Goal: Task Accomplishment & Management: Use online tool/utility

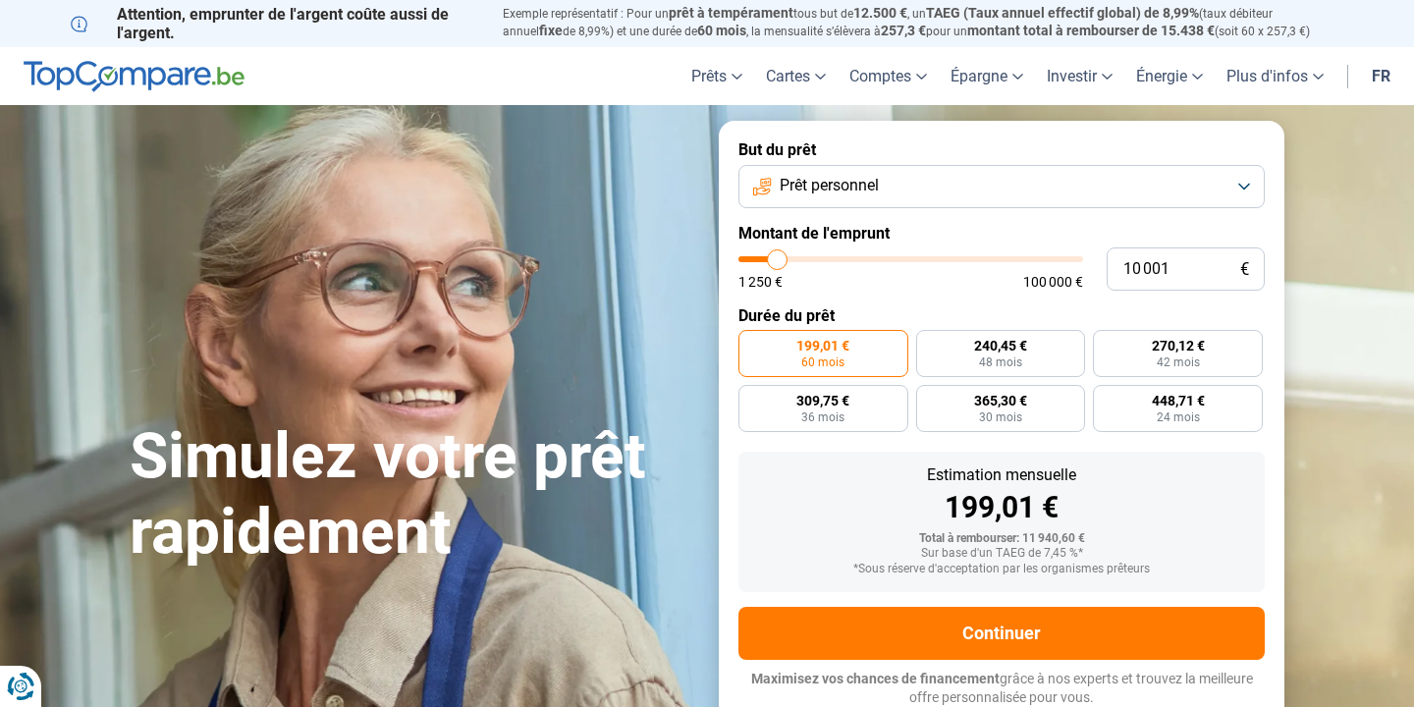
type input "24 750"
type input "24750"
click at [826, 256] on input "range" at bounding box center [911, 259] width 345 height 6
radio input "false"
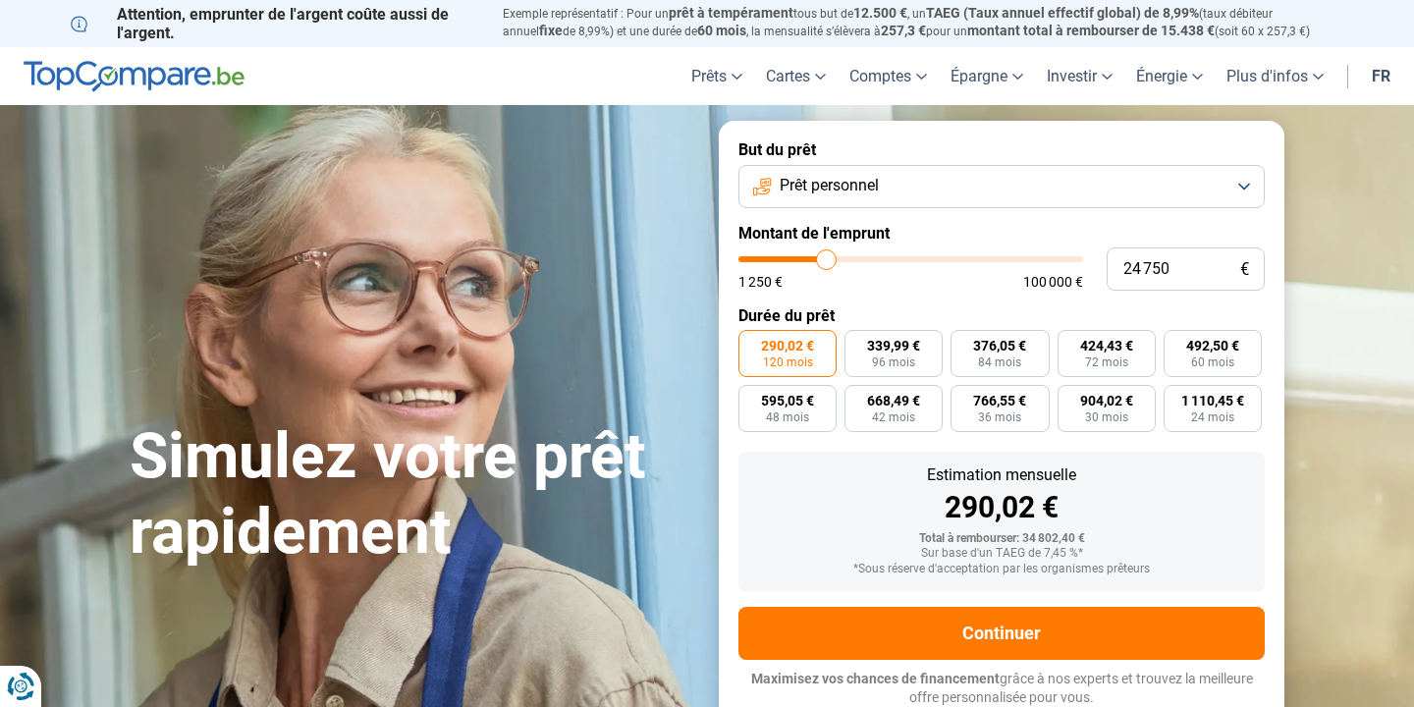
type input "38 500"
type input "38500"
click at [871, 256] on input "range" at bounding box center [911, 259] width 345 height 6
type input "14 750"
type input "14750"
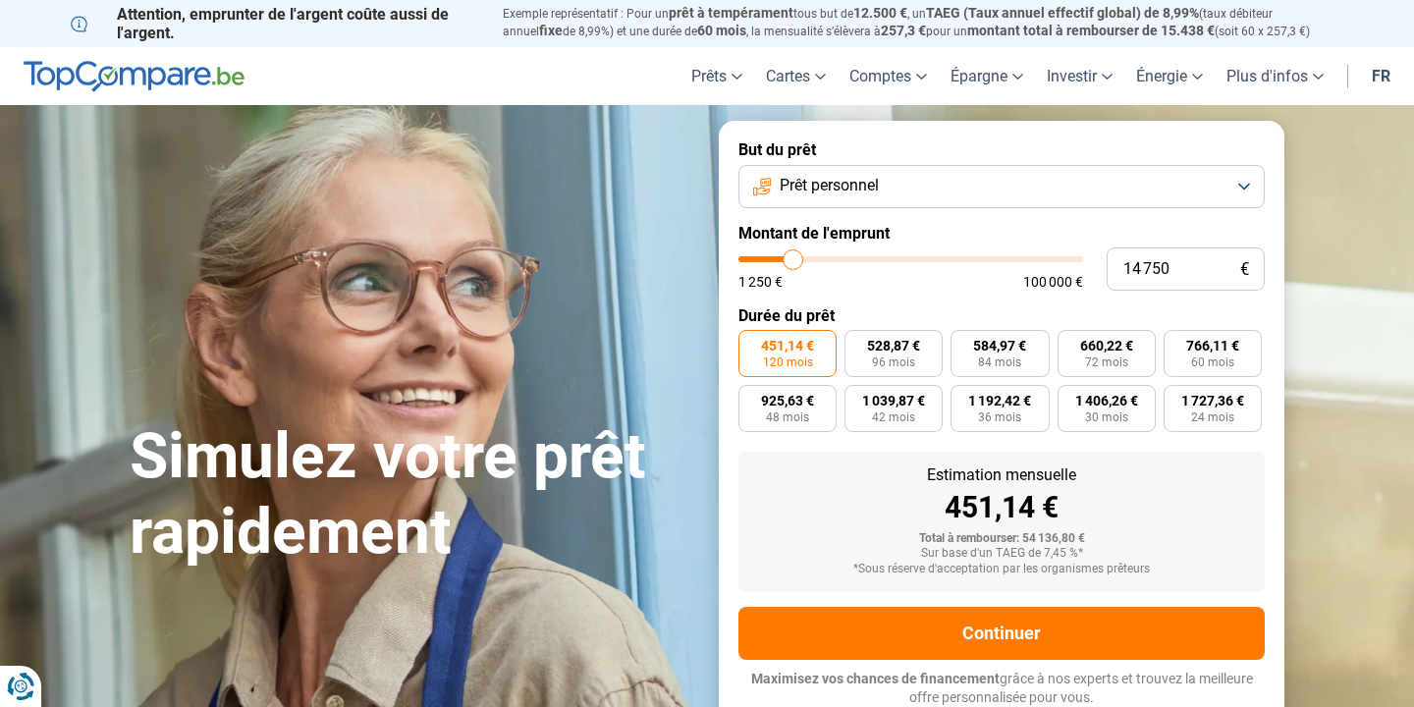
click at [794, 256] on input "range" at bounding box center [911, 259] width 345 height 6
radio input "true"
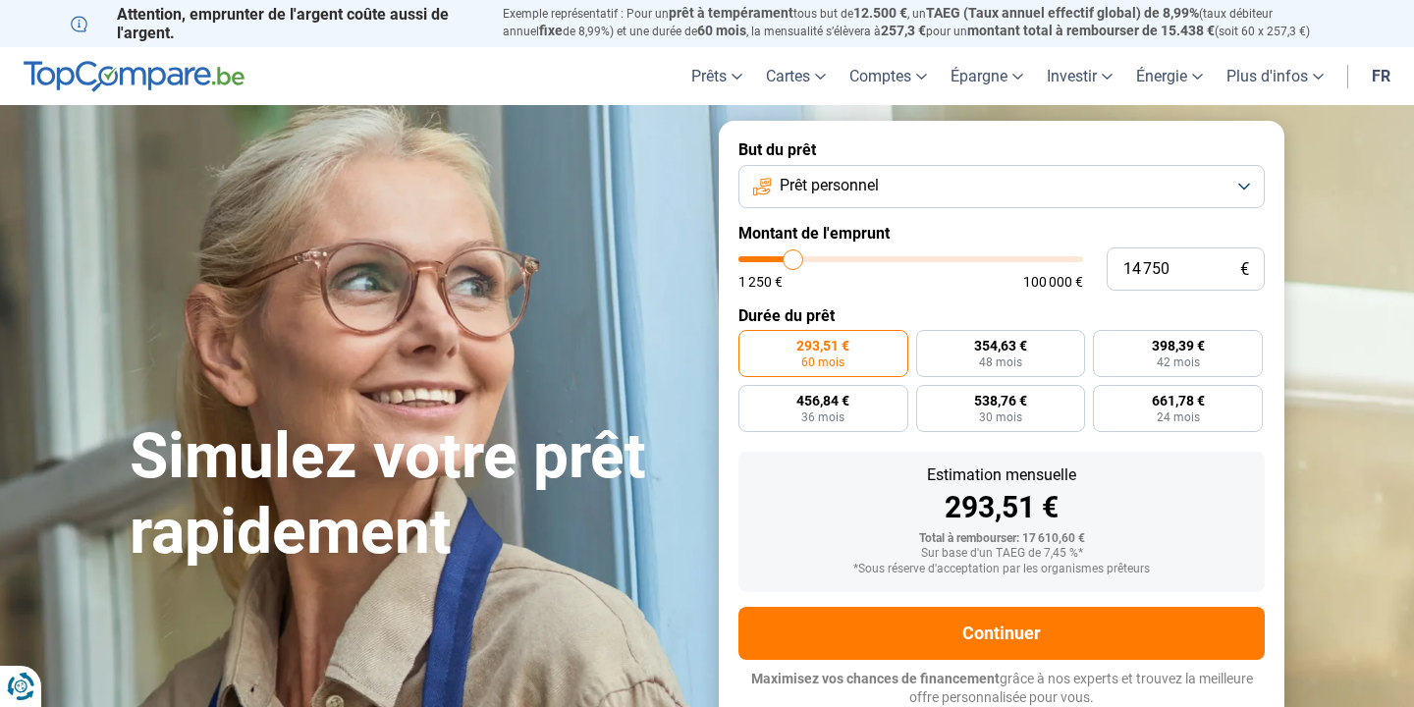
type input "8 000"
type input "8000"
click at [771, 256] on input "range" at bounding box center [911, 259] width 345 height 6
radio input "true"
click at [765, 256] on input "range" at bounding box center [911, 259] width 345 height 6
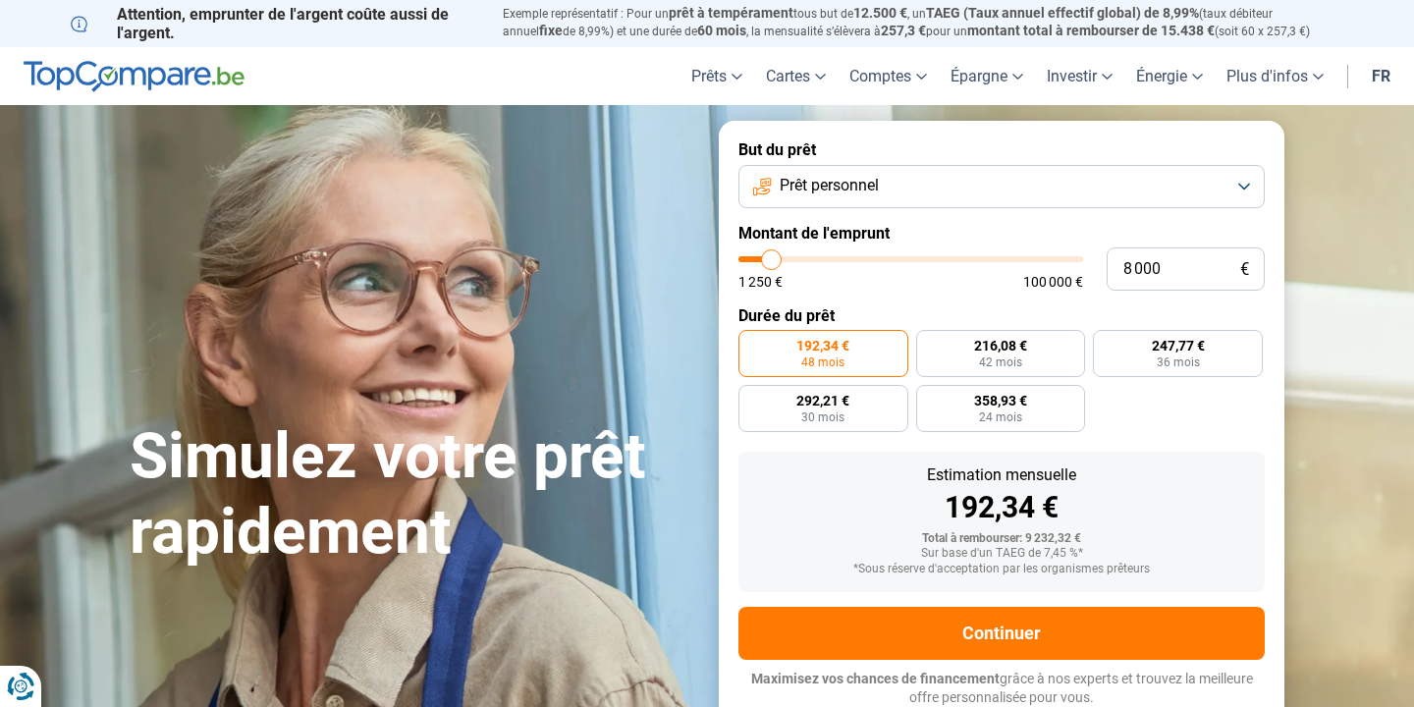
click at [760, 256] on input "range" at bounding box center [911, 259] width 345 height 6
type input "3 500"
type input "3500"
click at [756, 257] on input "range" at bounding box center [911, 259] width 345 height 6
radio input "true"
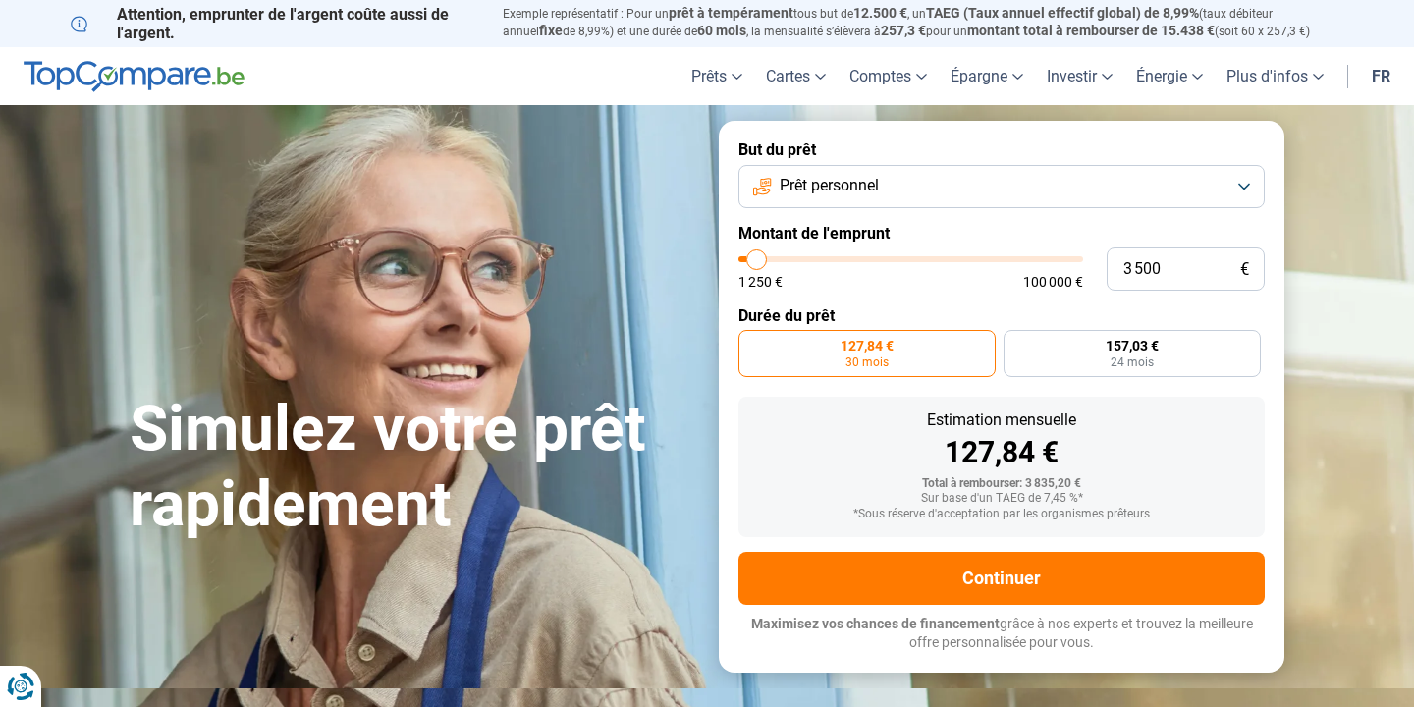
type input "3 250"
type input "3250"
type input "3 500"
type input "3500"
type input "3 750"
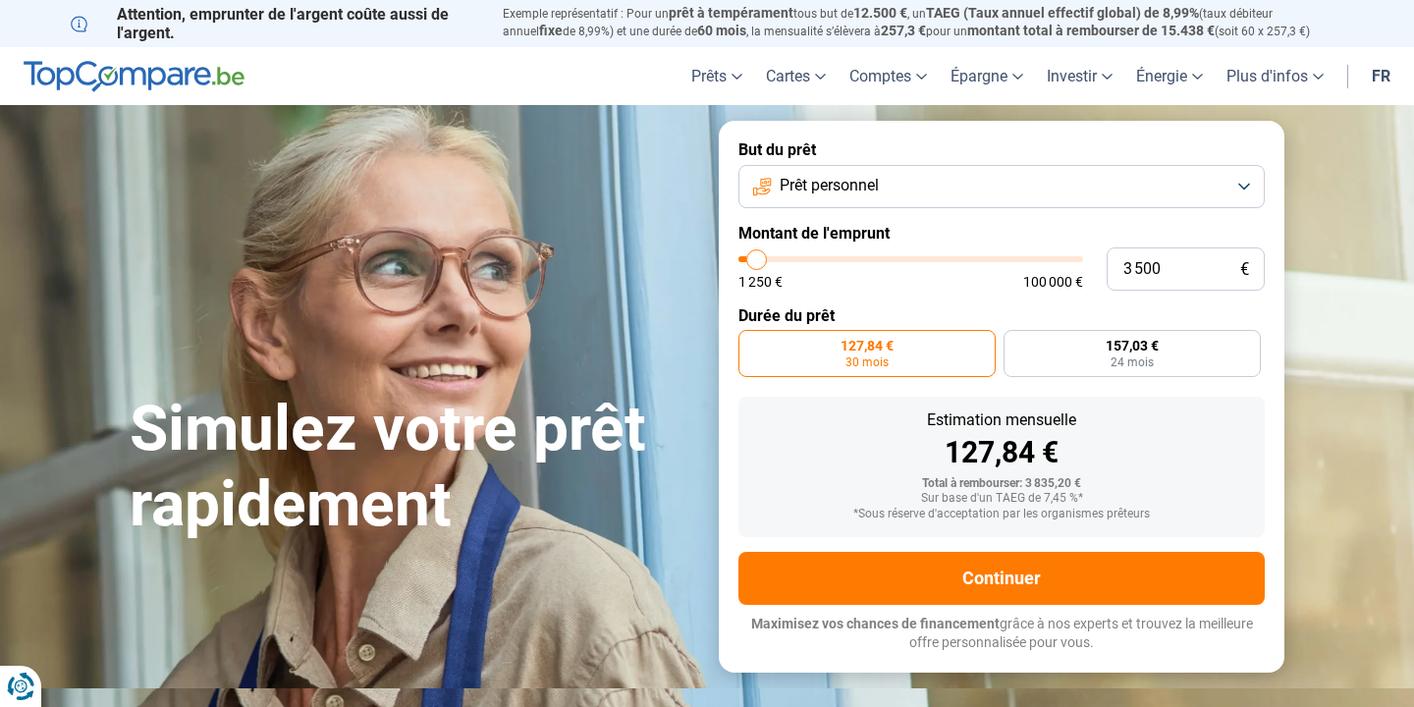
type input "3750"
type input "4 250"
type input "4250"
type input "4 500"
type input "4500"
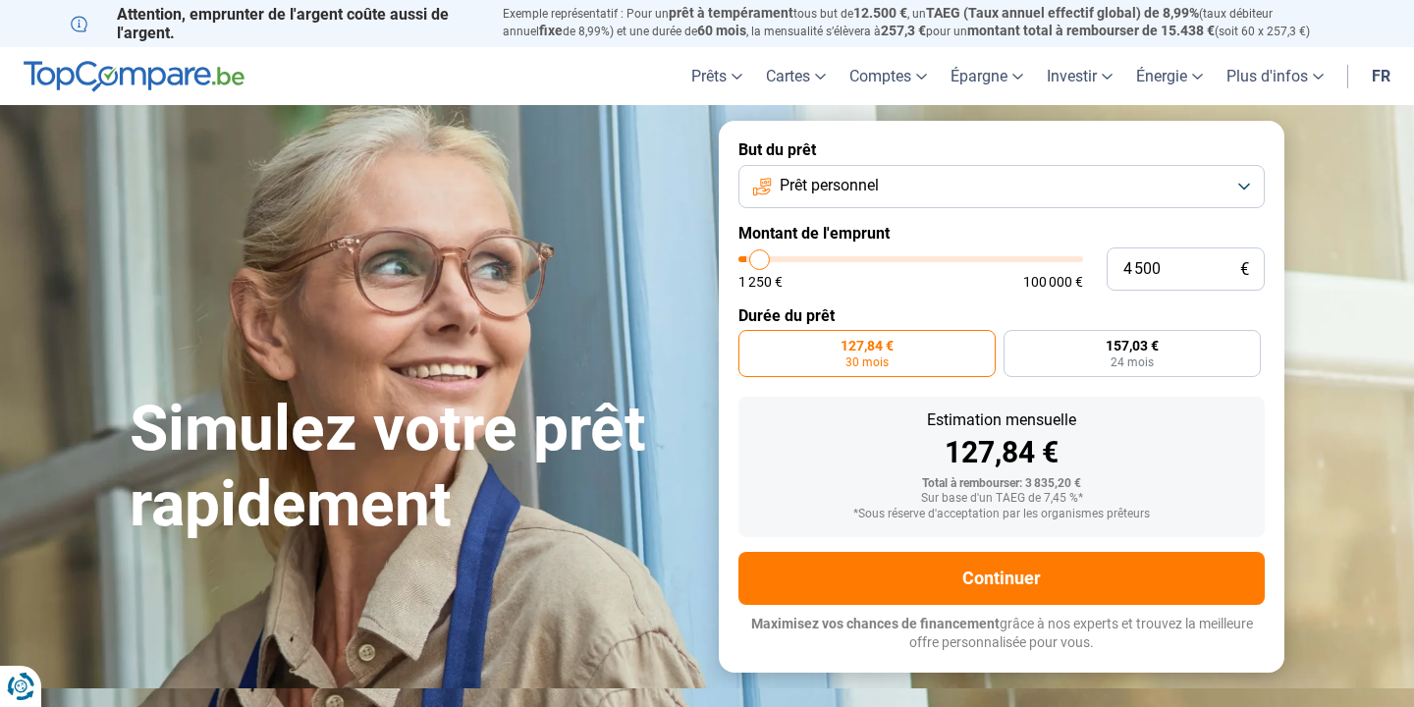
type input "4 750"
type input "4750"
type input "5 000"
type input "5000"
type input "5 250"
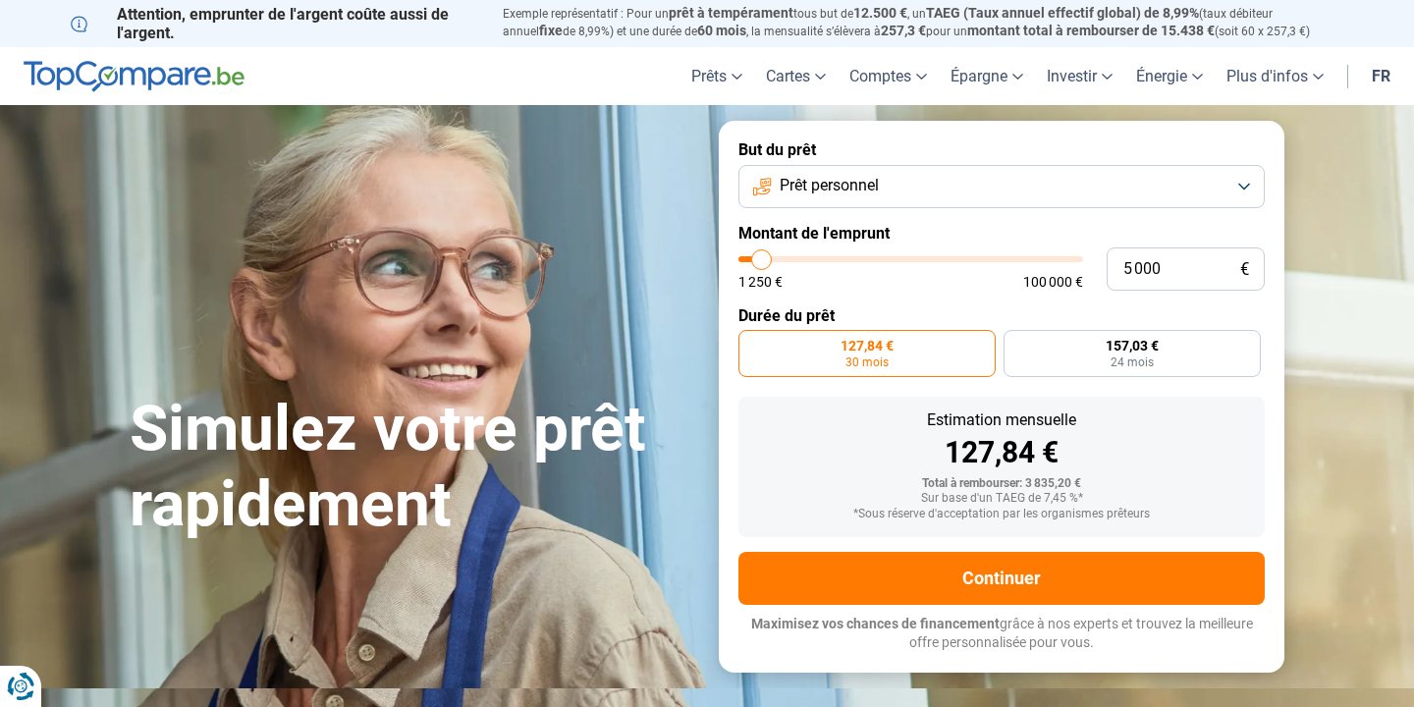
type input "5250"
type input "5 750"
type input "5750"
type input "6 000"
type input "6000"
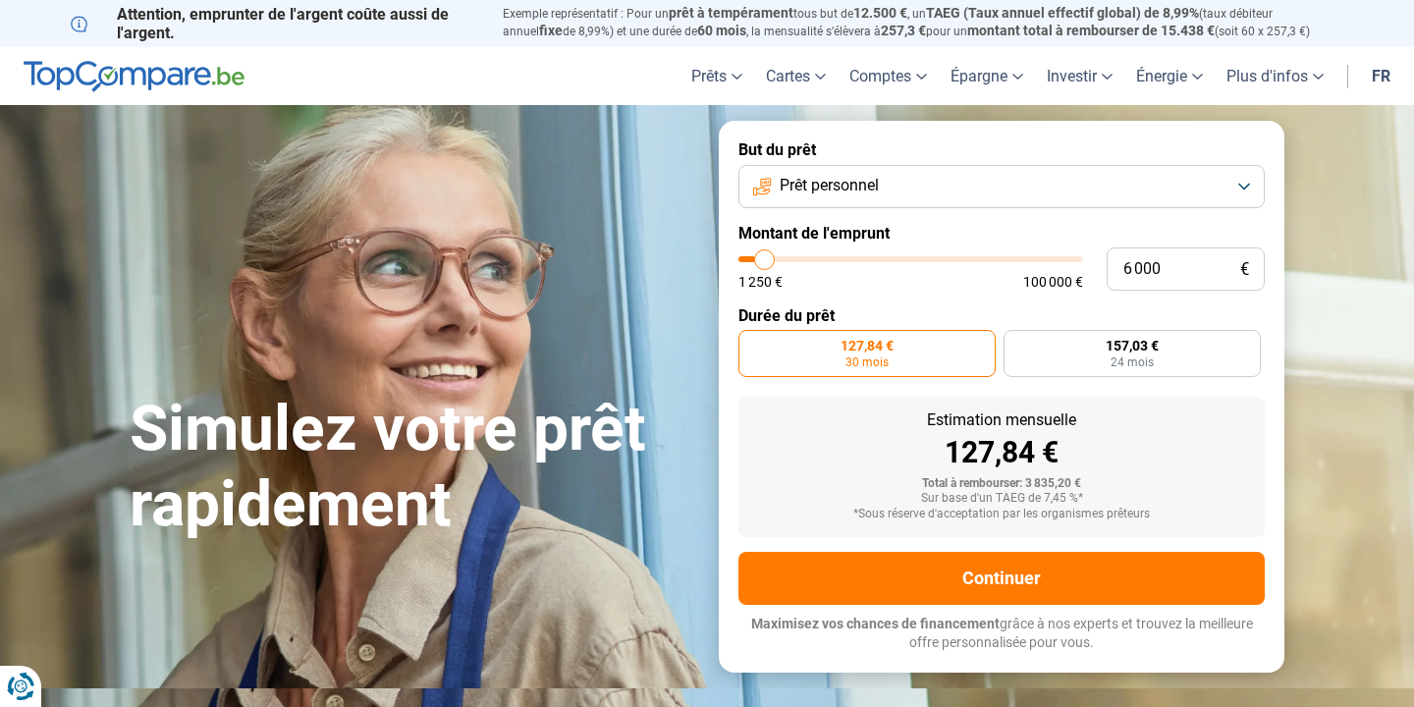
type input "5 750"
type input "5750"
type input "5 250"
type input "5250"
type input "5 000"
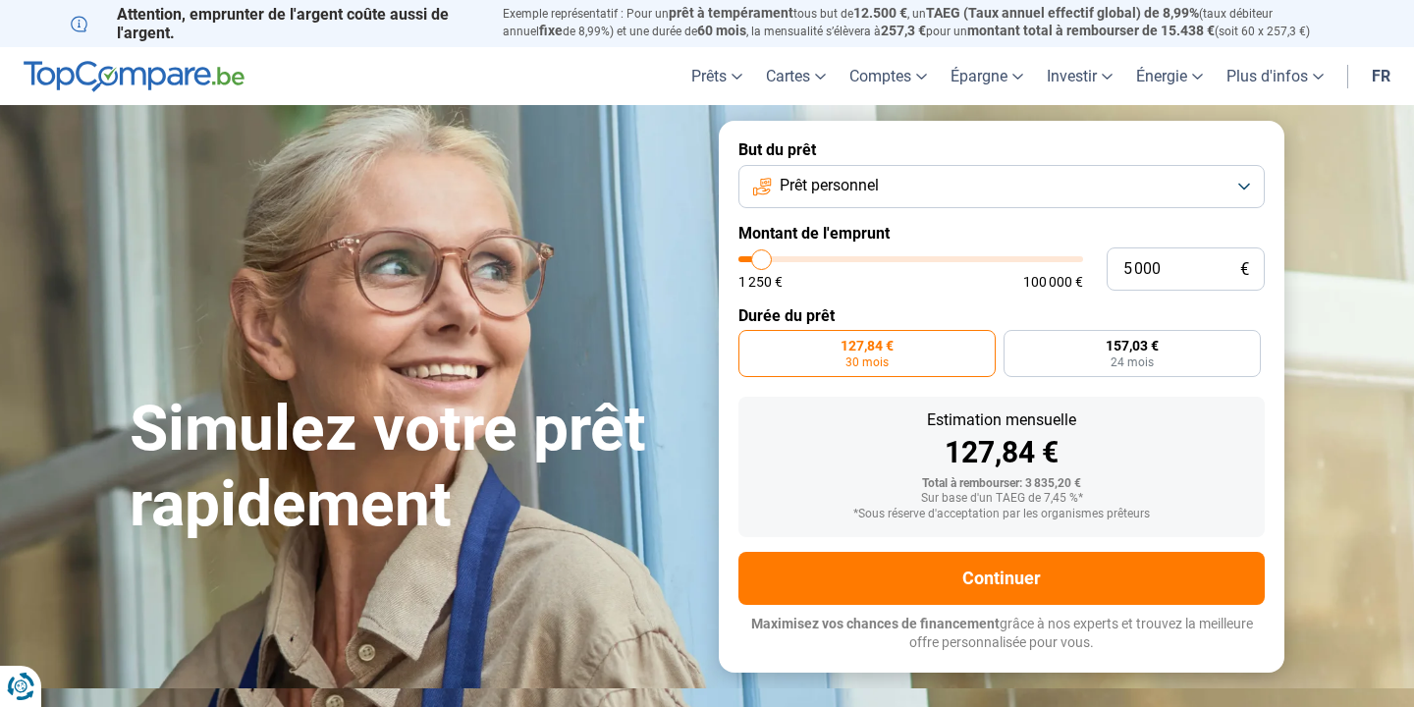
type input "5000"
click at [762, 259] on input "range" at bounding box center [911, 259] width 345 height 6
radio input "false"
